Goal: Task Accomplishment & Management: Manage account settings

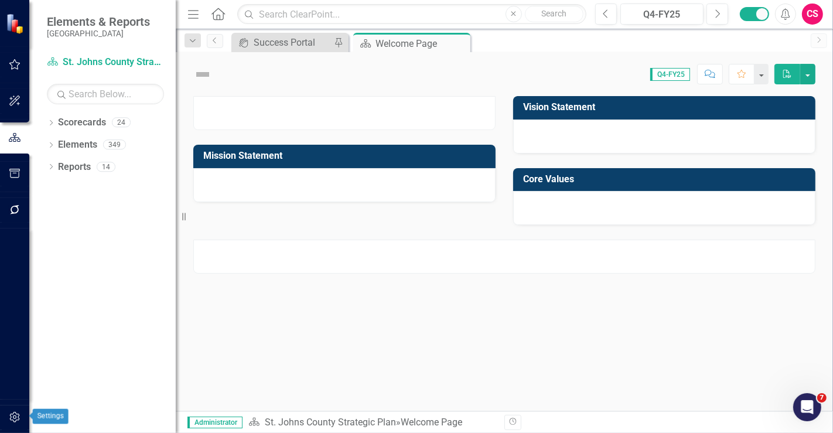
click at [14, 409] on button "button" at bounding box center [15, 417] width 26 height 25
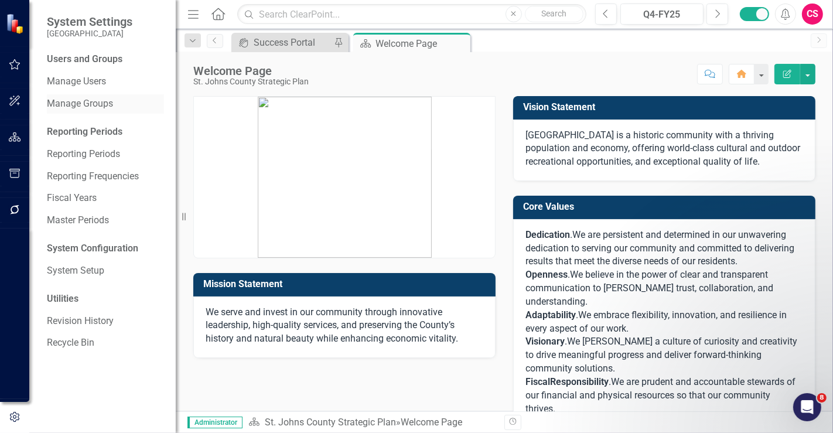
click at [85, 100] on link "Manage Groups" at bounding box center [105, 103] width 117 height 13
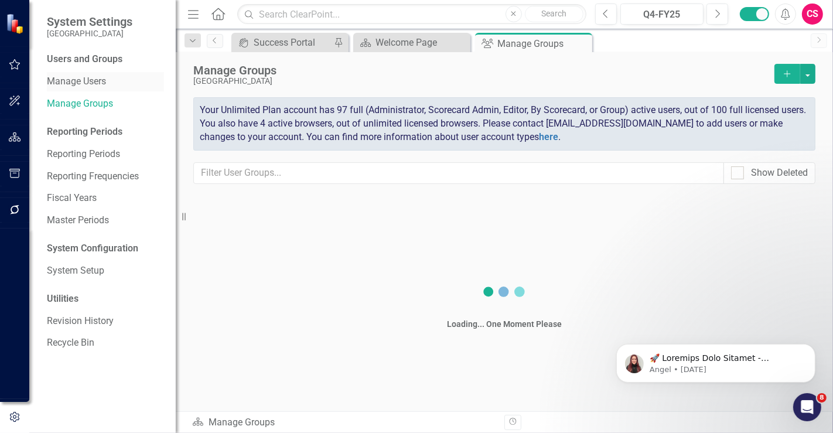
click at [79, 84] on link "Manage Users" at bounding box center [105, 81] width 117 height 13
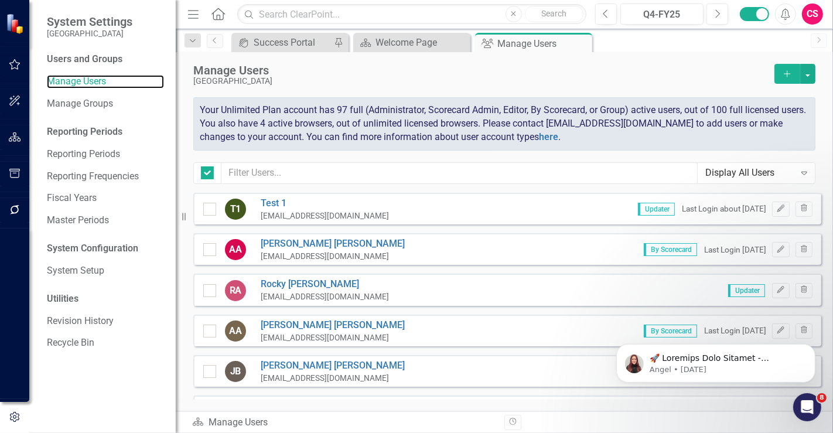
checkbox input "false"
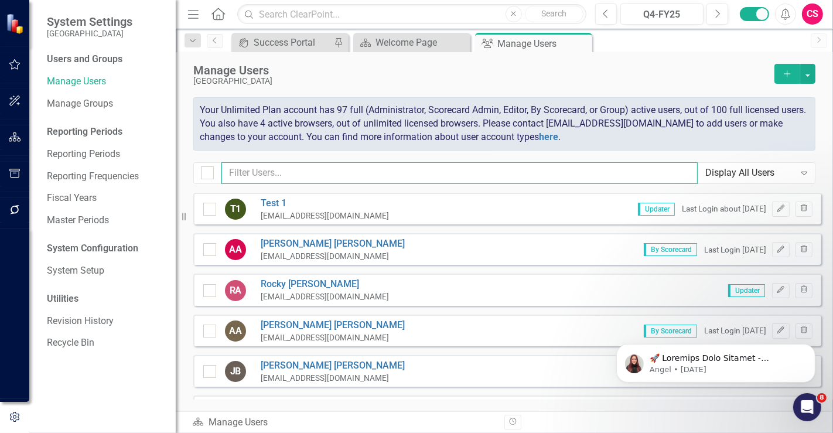
click at [299, 174] on input "text" at bounding box center [459, 173] width 476 height 22
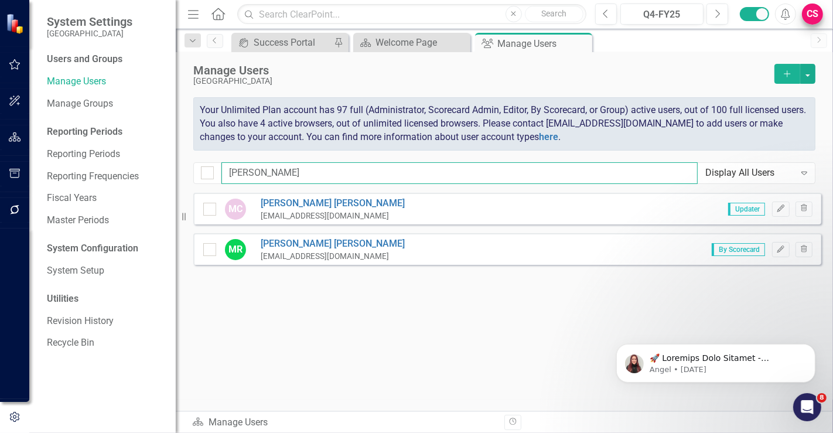
type input "mike"
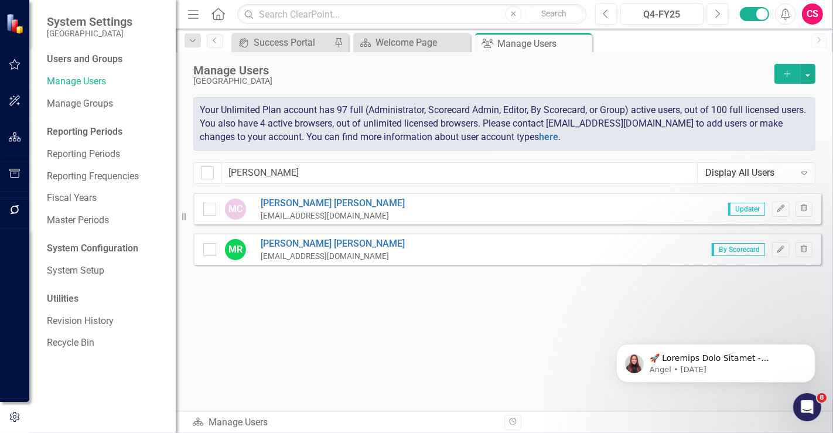
click at [816, 18] on div "CS" at bounding box center [812, 14] width 21 height 21
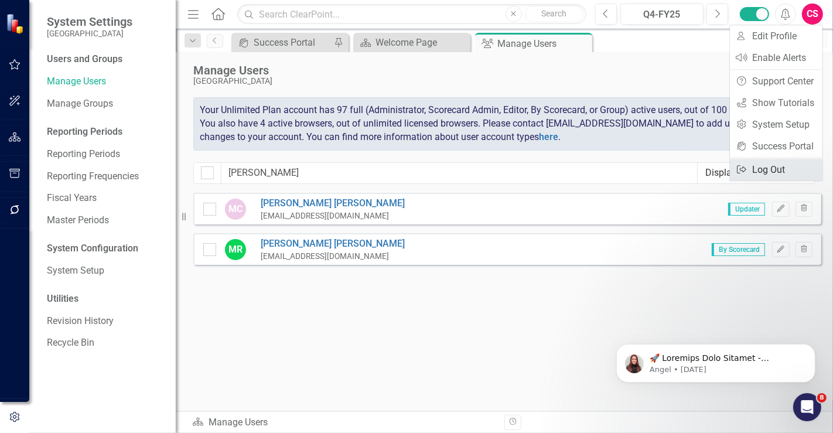
click at [761, 169] on link "Logout Log Out" at bounding box center [776, 170] width 93 height 22
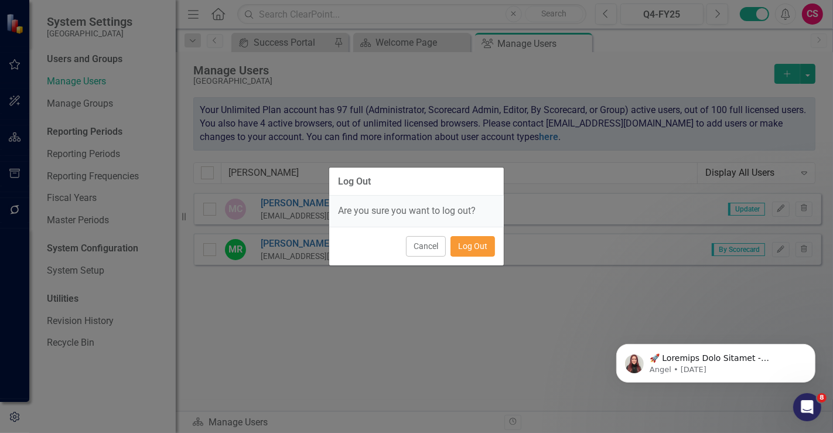
click at [478, 240] on button "Log Out" at bounding box center [472, 246] width 45 height 20
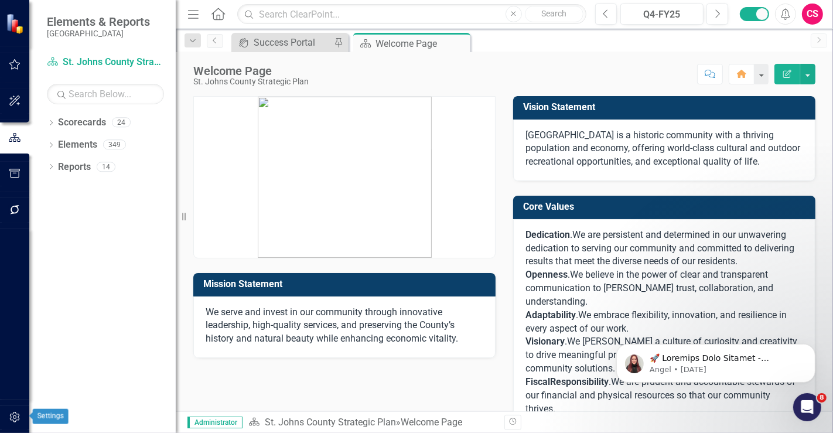
click at [12, 419] on icon "button" at bounding box center [15, 416] width 12 height 9
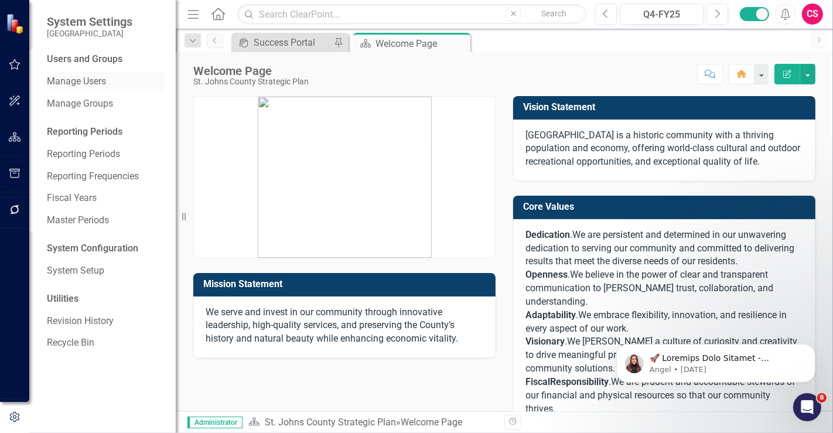
click at [90, 83] on link "Manage Users" at bounding box center [105, 81] width 117 height 13
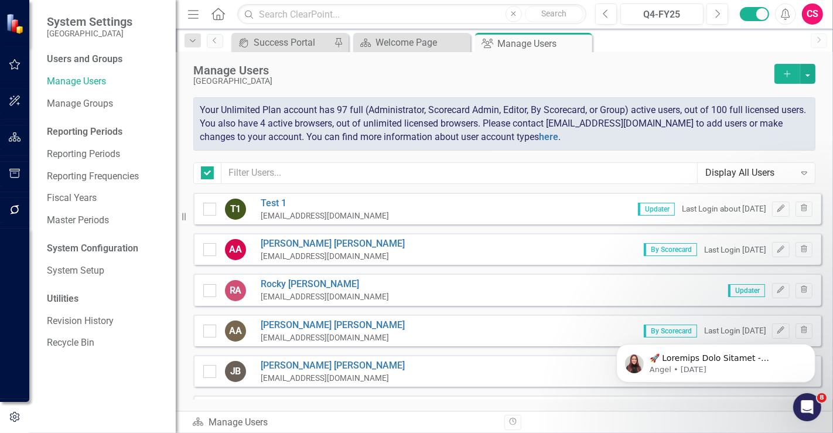
checkbox input "false"
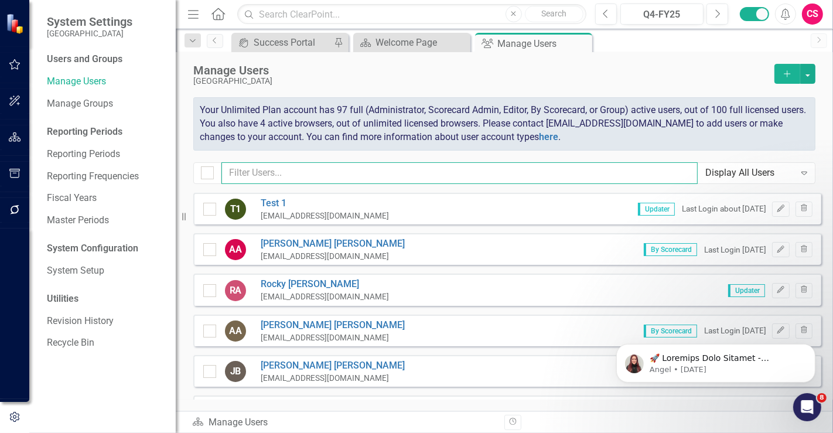
click at [284, 172] on input "text" at bounding box center [459, 173] width 476 height 22
paste input "mgrunewald@sjcfl.uf"
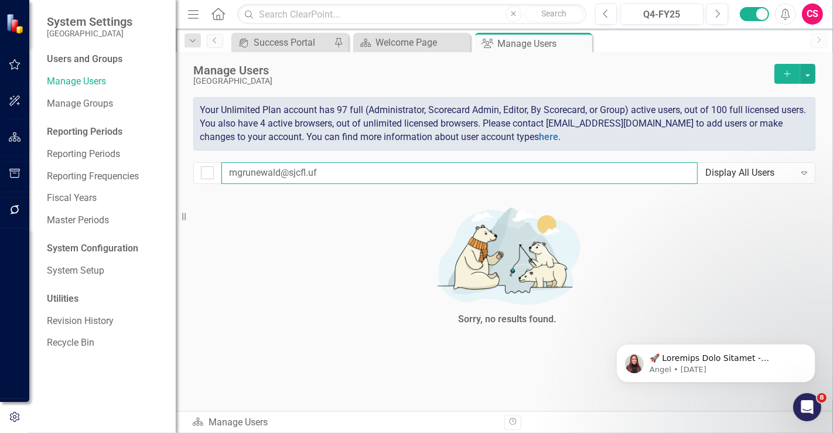
type input "mgrunewald@sjcfl.u"
checkbox input "false"
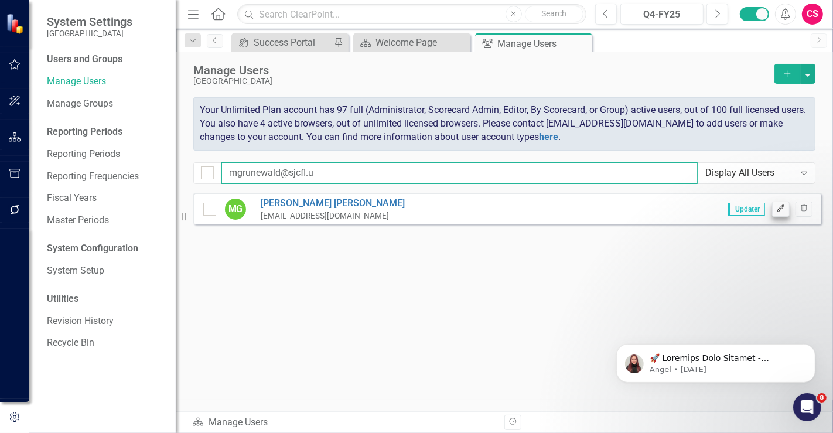
type input "mgrunewald@sjcfl.u"
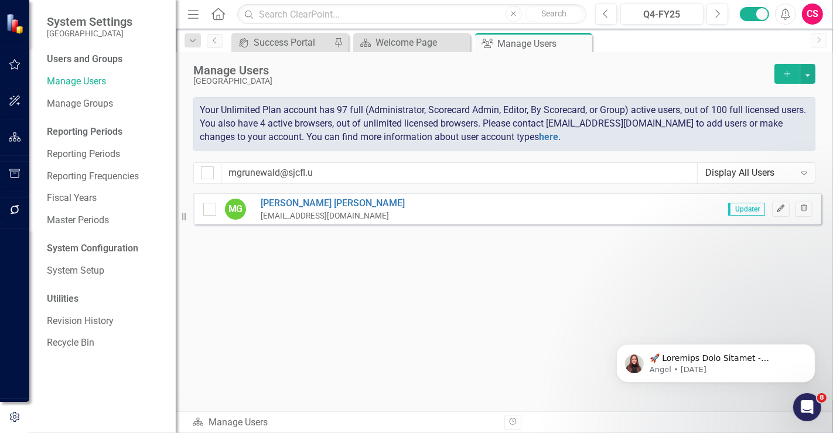
click at [778, 208] on icon "button" at bounding box center [780, 208] width 7 height 7
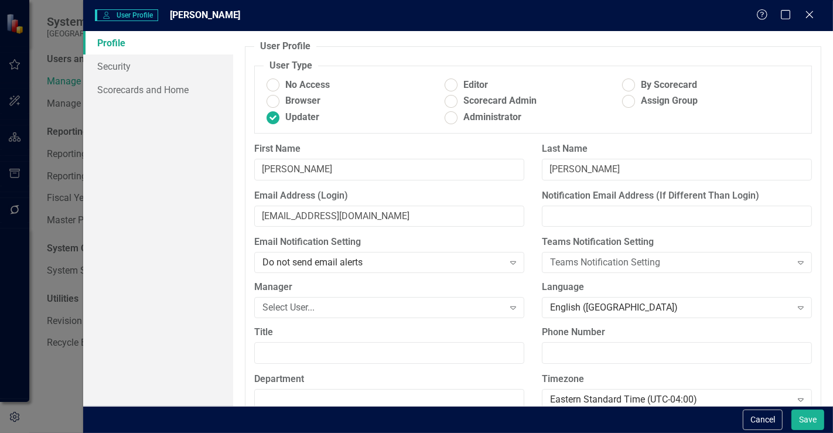
scroll to position [109, 0]
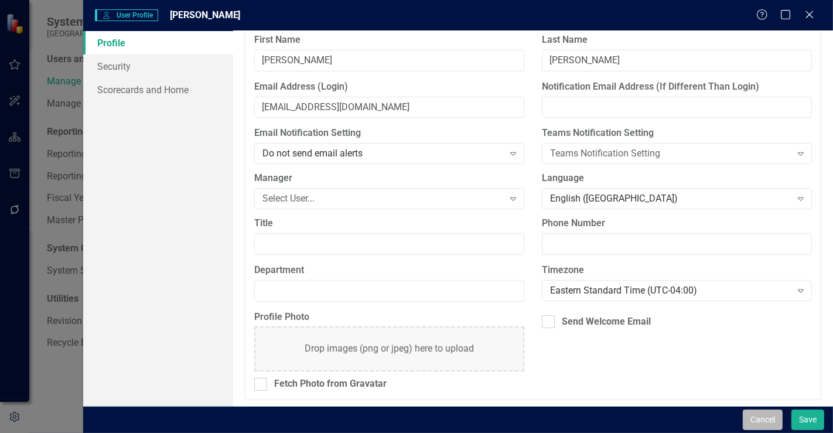
click at [747, 419] on button "Cancel" at bounding box center [763, 419] width 40 height 20
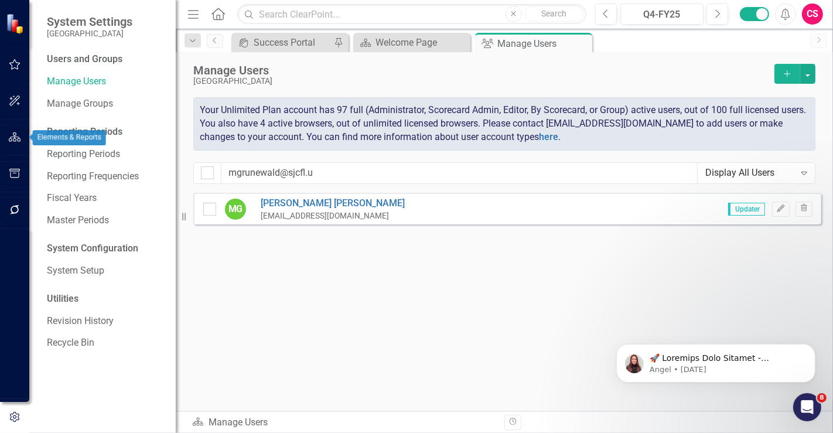
click at [17, 136] on icon "button" at bounding box center [15, 136] width 12 height 9
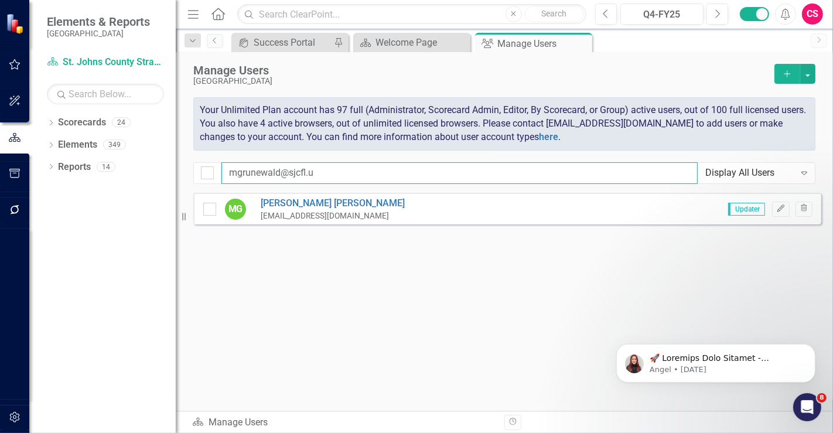
drag, startPoint x: 293, startPoint y: 169, endPoint x: 183, endPoint y: 160, distance: 110.5
click at [183, 160] on div "Elements & Reports [GEOGRAPHIC_DATA] Scorecard [GEOGRAPHIC_DATA] Strategic Plan…" at bounding box center [416, 216] width 833 height 433
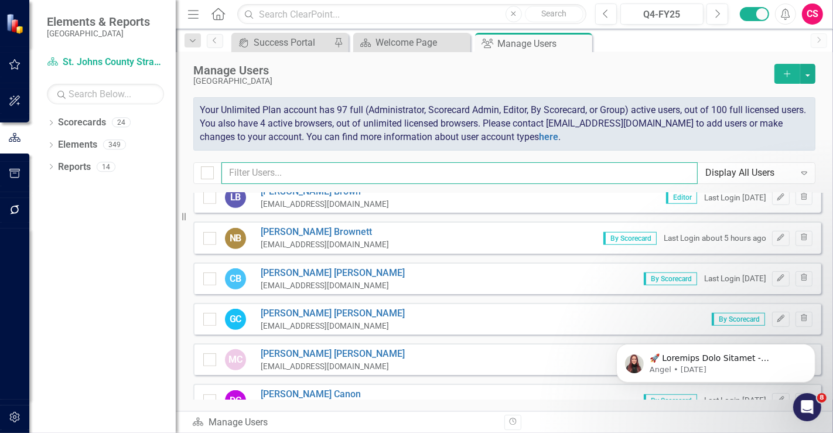
scroll to position [0, 0]
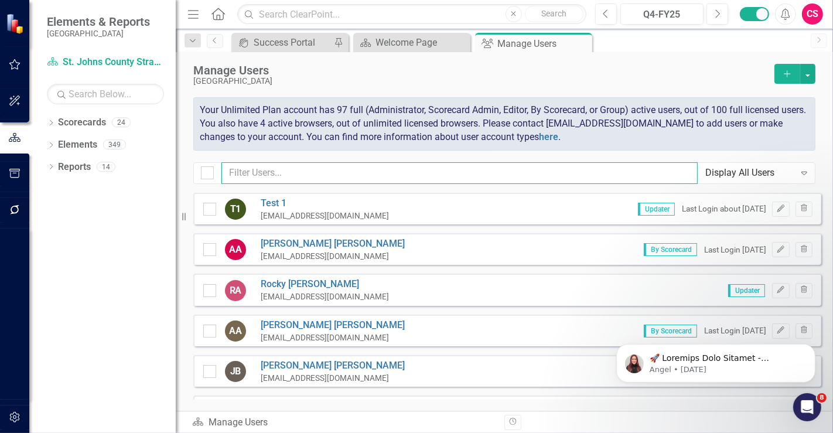
click at [447, 172] on input "text" at bounding box center [459, 173] width 476 height 22
paste input "mgrunewald@sjcfl.u"
type input "mgrunewald@sjcfl.u"
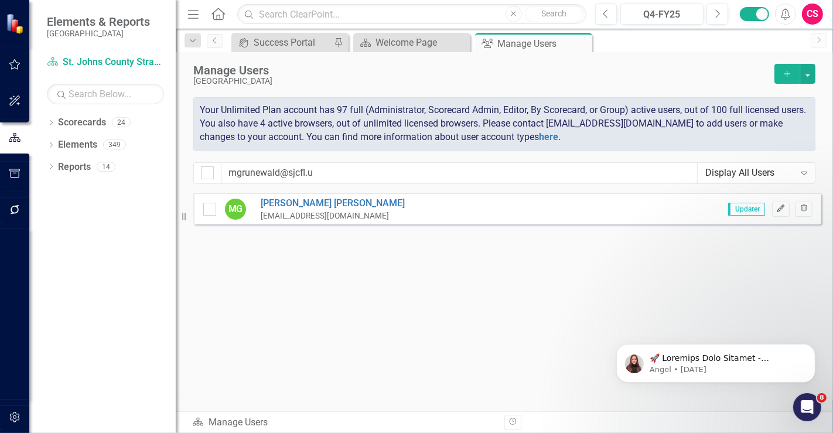
click at [776, 213] on button "Edit" at bounding box center [780, 208] width 17 height 15
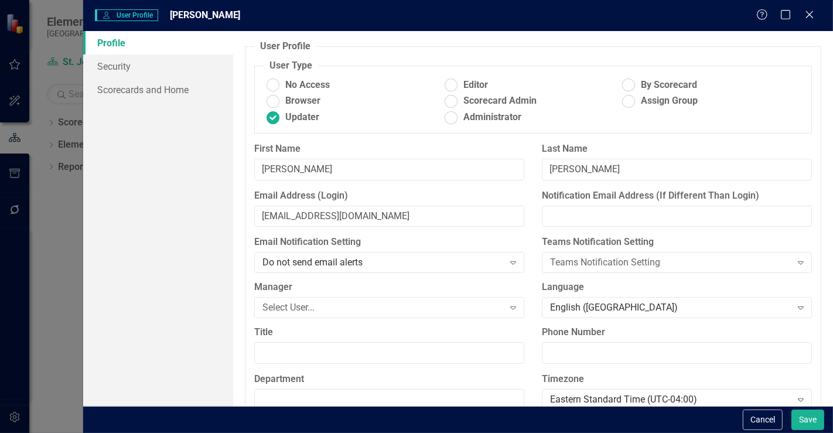
scroll to position [109, 0]
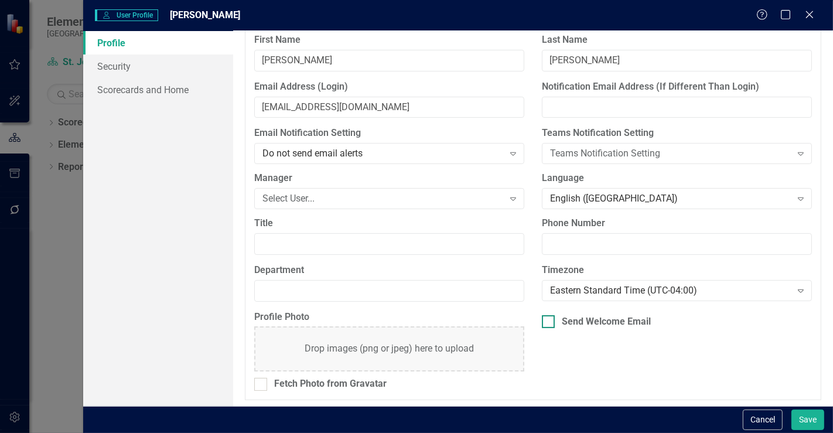
click at [567, 315] on div "Send Welcome Email" at bounding box center [606, 321] width 89 height 13
click at [549, 315] on input "Send Welcome Email" at bounding box center [546, 319] width 8 height 8
checkbox input "true"
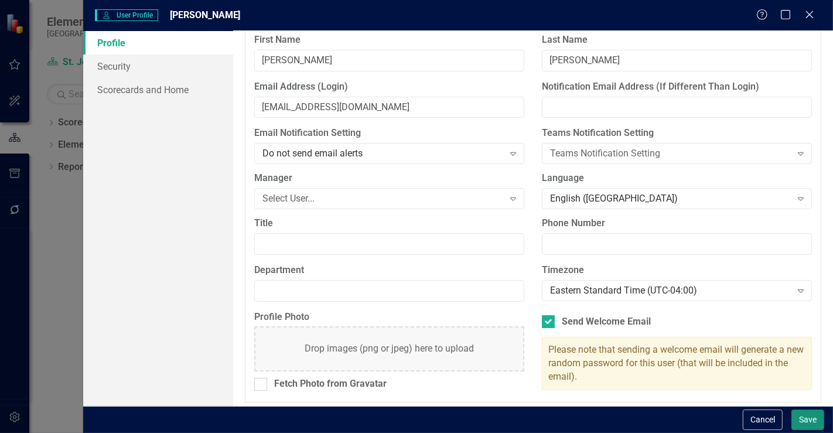
click at [805, 424] on button "Save" at bounding box center [807, 419] width 33 height 20
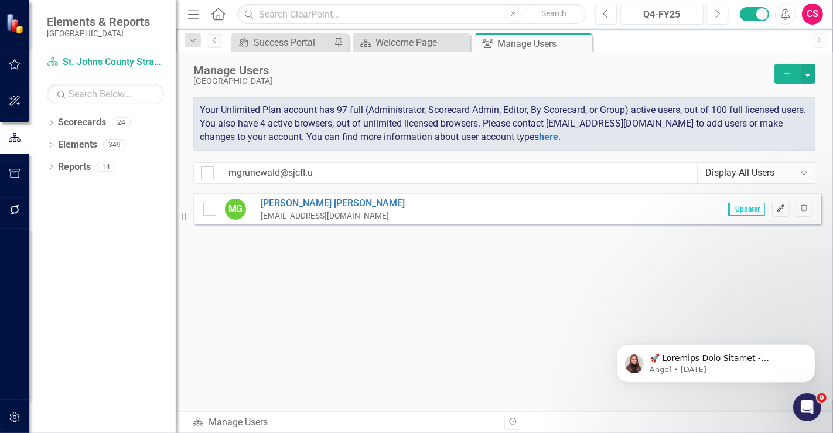
click at [785, 206] on icon "Edit" at bounding box center [780, 208] width 9 height 7
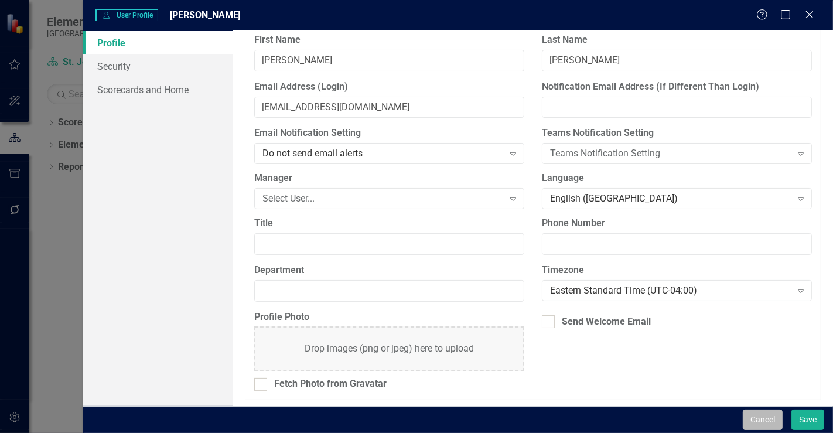
click at [761, 414] on button "Cancel" at bounding box center [763, 419] width 40 height 20
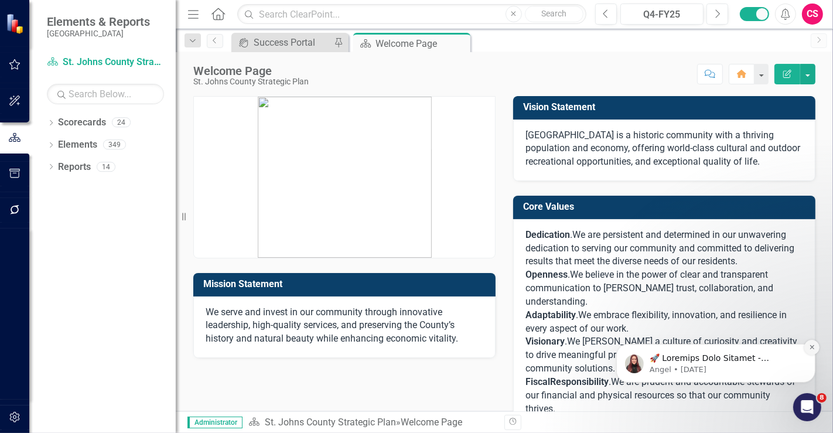
click at [808, 347] on button "Dismiss notification" at bounding box center [811, 346] width 15 height 15
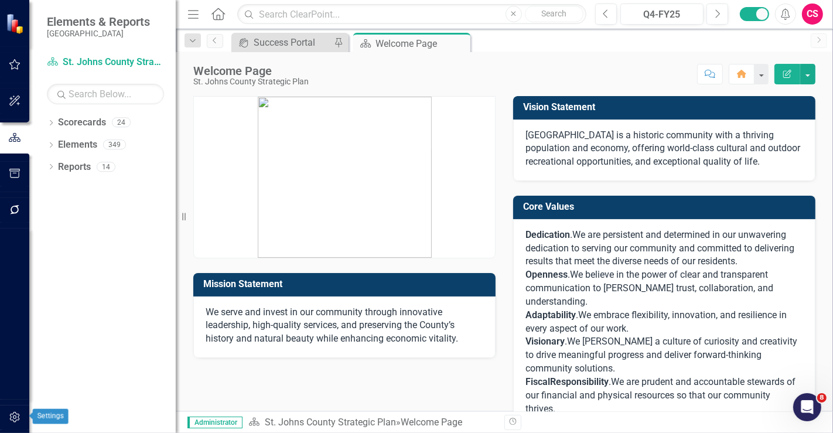
click at [15, 408] on button "button" at bounding box center [15, 417] width 26 height 25
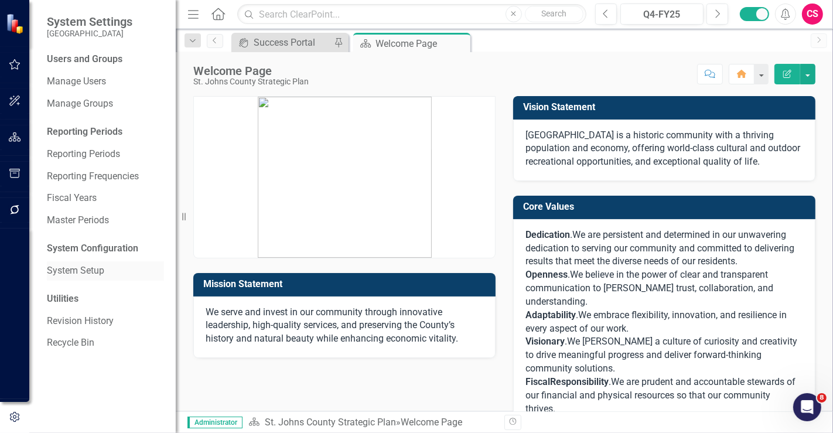
click at [107, 271] on link "System Setup" at bounding box center [105, 270] width 117 height 13
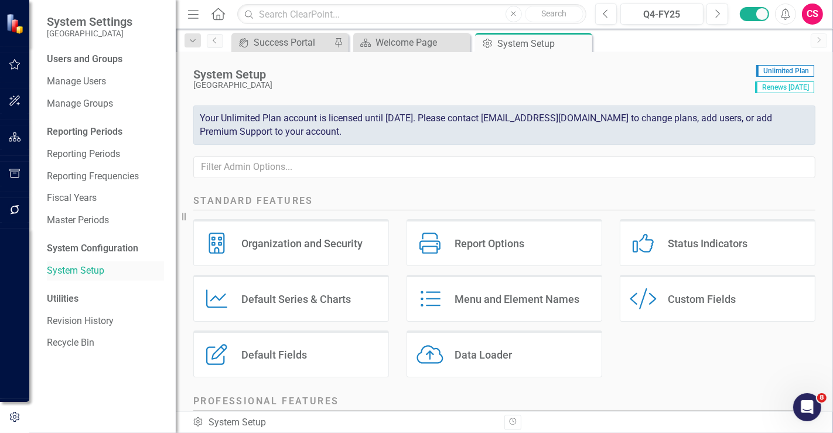
click at [102, 272] on link "System Setup" at bounding box center [105, 270] width 117 height 13
click at [85, 264] on link "System Setup" at bounding box center [105, 270] width 117 height 13
click at [102, 81] on link "Manage Users" at bounding box center [105, 81] width 117 height 13
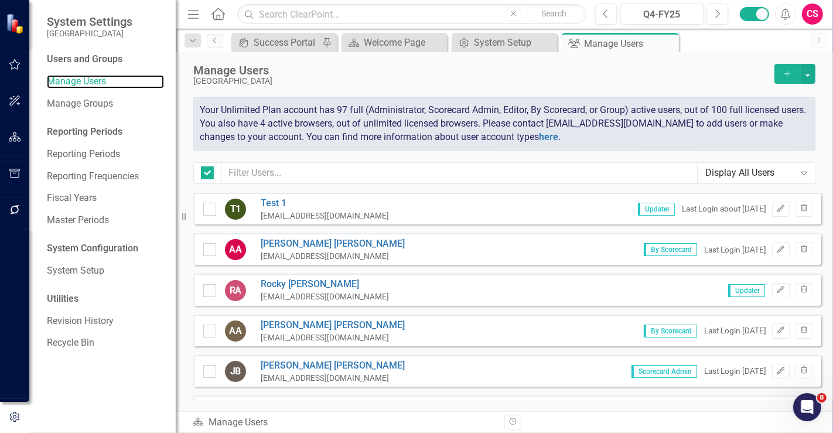
checkbox input "false"
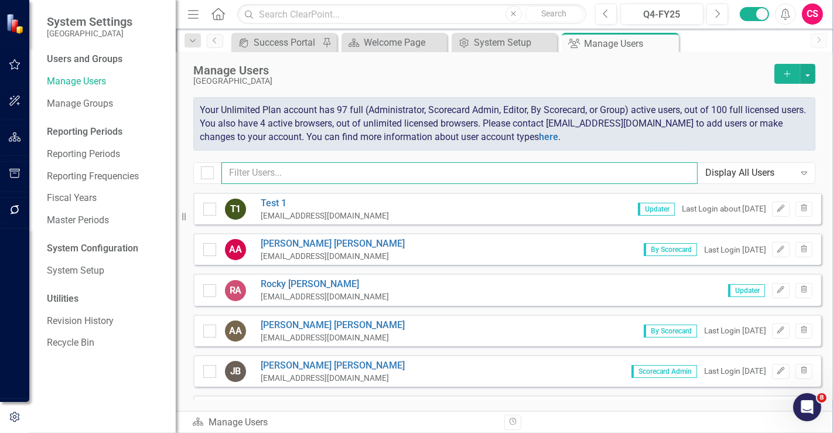
click at [283, 169] on input "text" at bounding box center [459, 173] width 476 height 22
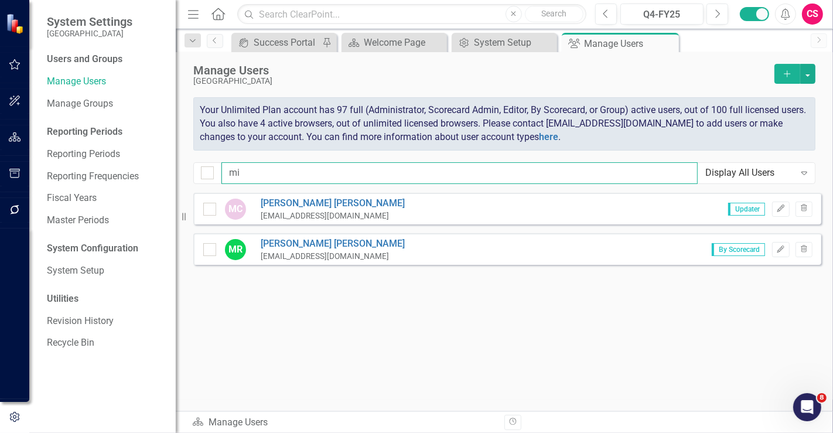
type input "m"
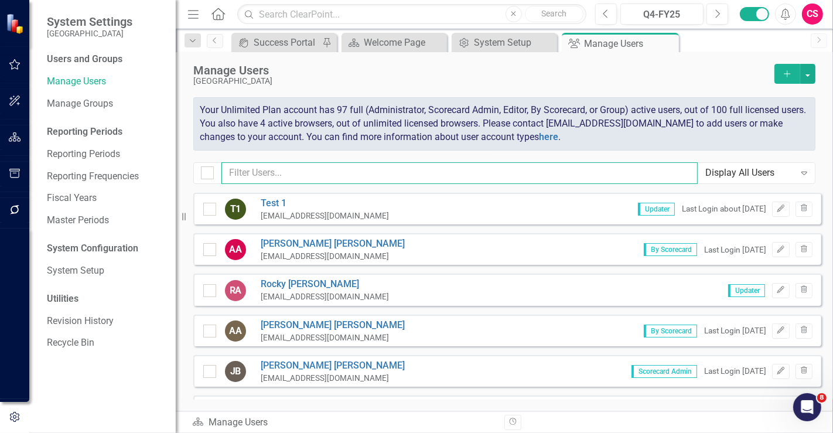
click at [298, 172] on input "text" at bounding box center [459, 173] width 476 height 22
paste input "mgrunewald@sjcfl.uf"
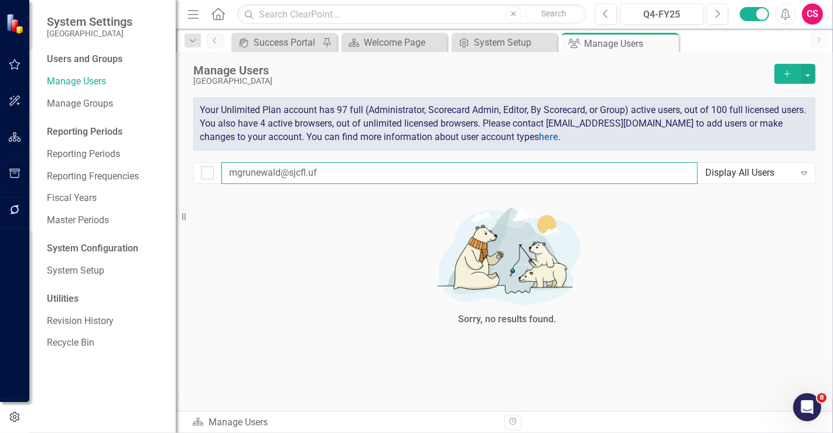
type input "mgrunewald@sjcfl.u"
checkbox input "false"
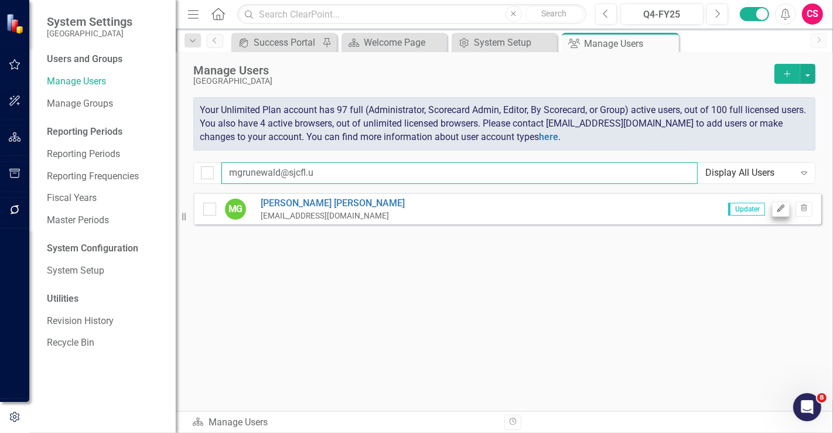
type input "mgrunewald@sjcfl.u"
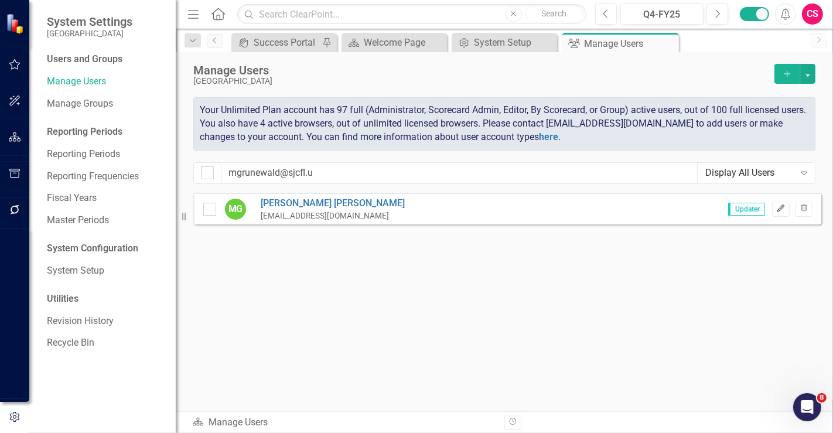
click at [781, 203] on button "Edit" at bounding box center [780, 208] width 17 height 15
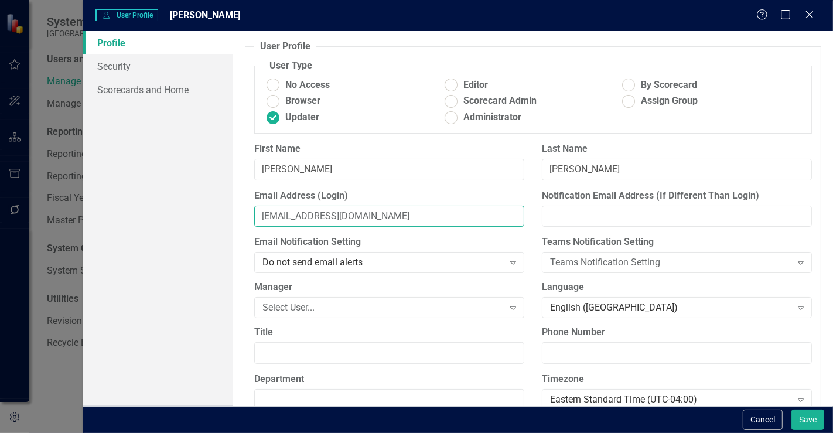
drag, startPoint x: 401, startPoint y: 207, endPoint x: 358, endPoint y: 221, distance: 45.7
click at [358, 221] on input "[EMAIL_ADDRESS][DOMAIN_NAME]" at bounding box center [389, 217] width 270 height 22
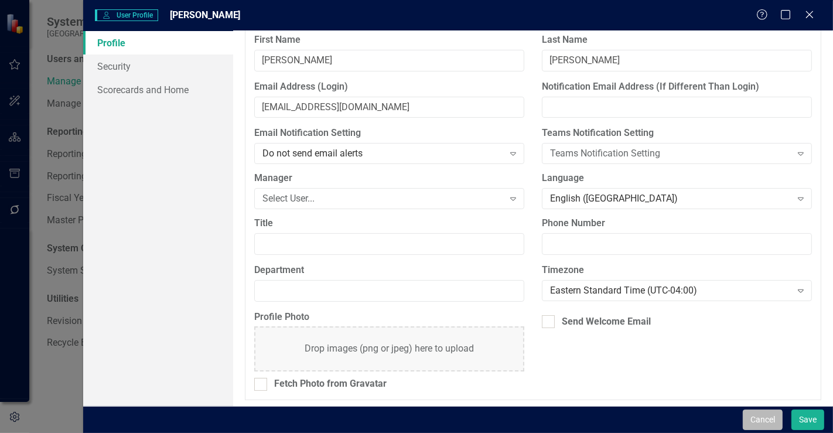
click at [761, 416] on button "Cancel" at bounding box center [763, 419] width 40 height 20
